Goal: Ask a question

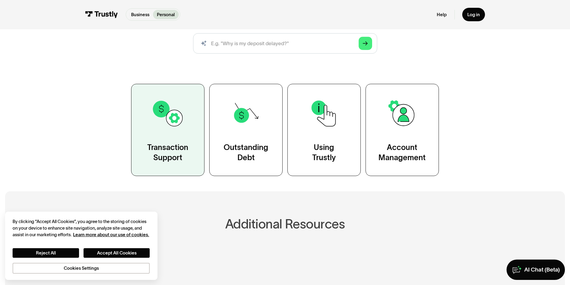
scroll to position [81, 0]
click at [188, 162] on div "Transaction Support" at bounding box center [167, 152] width 41 height 20
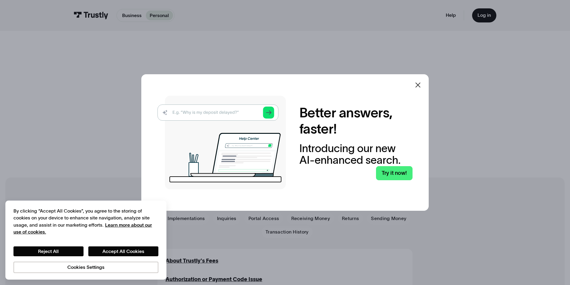
drag, startPoint x: 416, startPoint y: 87, endPoint x: 416, endPoint y: 93, distance: 6.3
click at [416, 87] on icon at bounding box center [418, 85] width 5 height 5
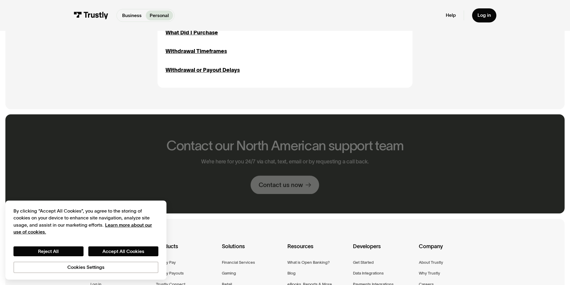
scroll to position [888, 0]
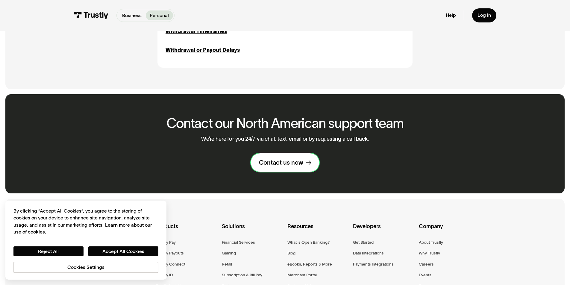
click at [309, 161] on icon at bounding box center [308, 163] width 5 height 4
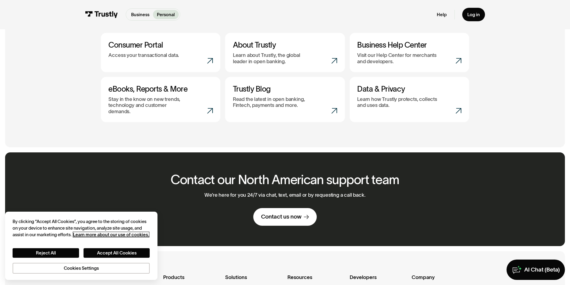
scroll to position [287, 0]
